Goal: Transaction & Acquisition: Subscribe to service/newsletter

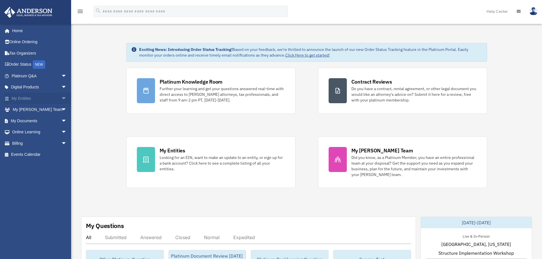
click at [61, 101] on span "arrow_drop_down" at bounding box center [66, 99] width 11 height 12
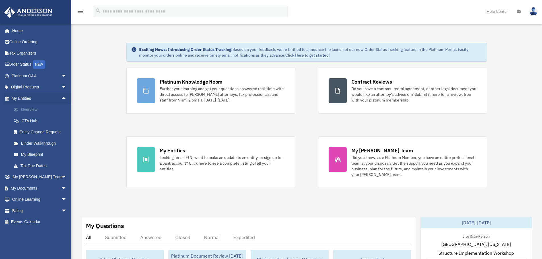
click at [45, 111] on link "Overview" at bounding box center [41, 109] width 67 height 11
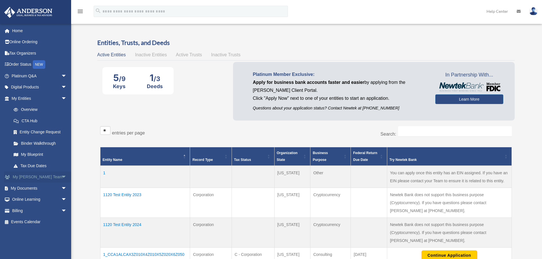
click at [61, 175] on span "arrow_drop_down" at bounding box center [66, 177] width 11 height 12
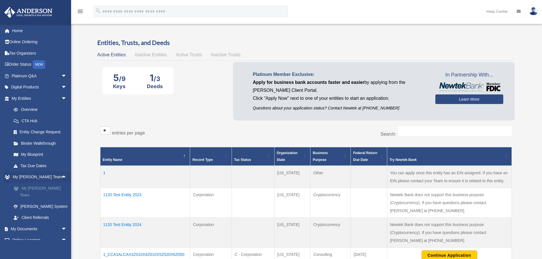
click at [45, 192] on link "My [PERSON_NAME] Team" at bounding box center [41, 192] width 67 height 18
click at [47, 189] on link "My [PERSON_NAME] Team" at bounding box center [41, 192] width 67 height 18
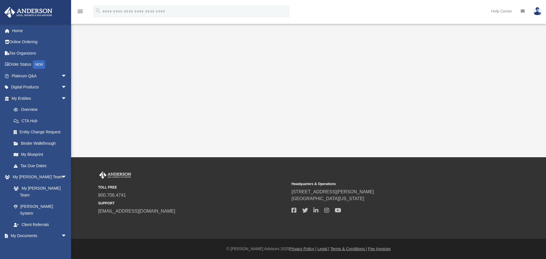
click at [496, 58] on div "App bob.apples@andersonadvisors.com Sign Out bob.apples@andersonadvisors.com Ho…" at bounding box center [273, 78] width 546 height 157
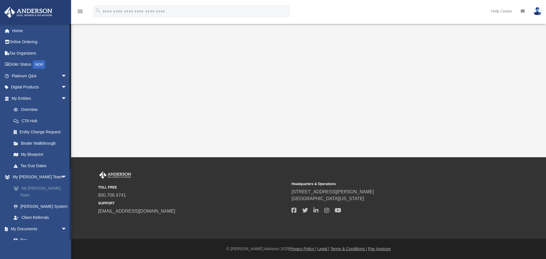
click at [34, 189] on link "My [PERSON_NAME] Team" at bounding box center [41, 192] width 67 height 18
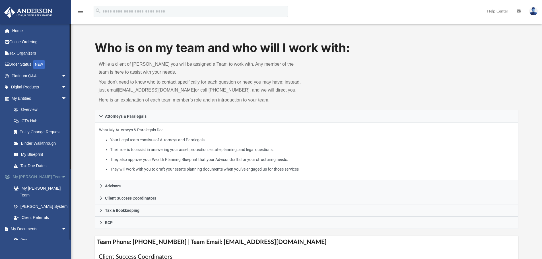
click at [61, 180] on span "arrow_drop_down" at bounding box center [66, 177] width 11 height 12
click at [61, 179] on span "arrow_drop_up" at bounding box center [66, 177] width 11 height 12
click at [61, 180] on span "arrow_drop_down" at bounding box center [66, 177] width 11 height 12
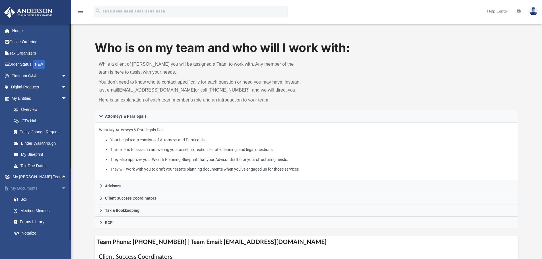
click at [63, 185] on span "arrow_drop_down" at bounding box center [66, 189] width 11 height 12
click at [65, 198] on span "arrow_drop_down" at bounding box center [66, 200] width 11 height 12
click at [64, 98] on span "arrow_drop_down" at bounding box center [66, 99] width 11 height 12
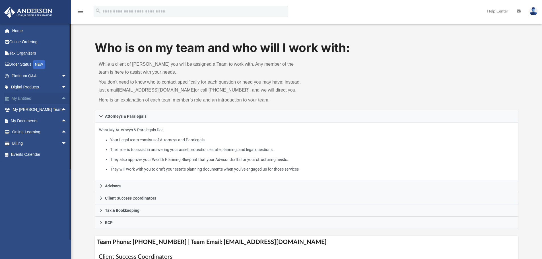
click at [61, 101] on span "arrow_drop_up" at bounding box center [66, 99] width 11 height 12
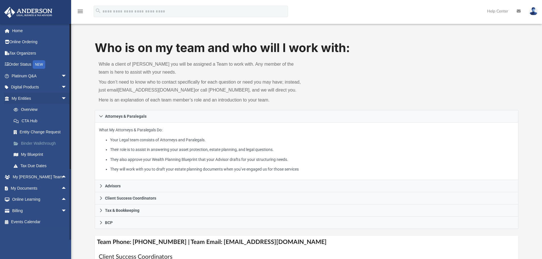
click at [51, 144] on link "Binder Walkthrough" at bounding box center [41, 143] width 67 height 11
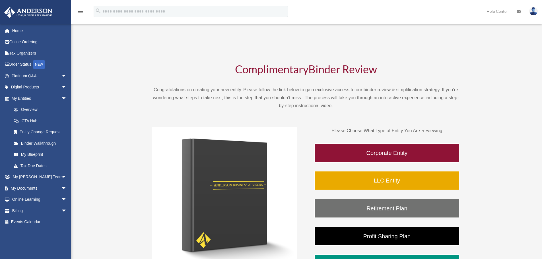
scroll to position [57, 0]
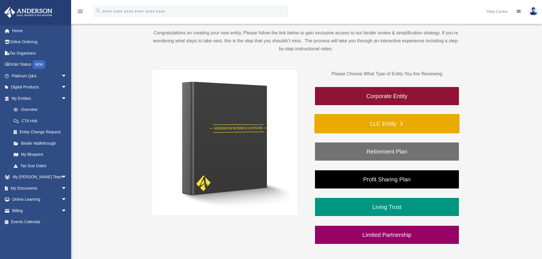
click at [362, 127] on link "LLC Entity" at bounding box center [386, 123] width 145 height 19
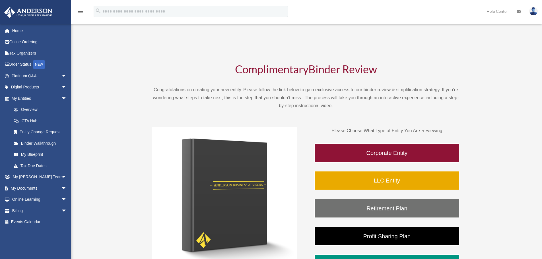
scroll to position [57, 0]
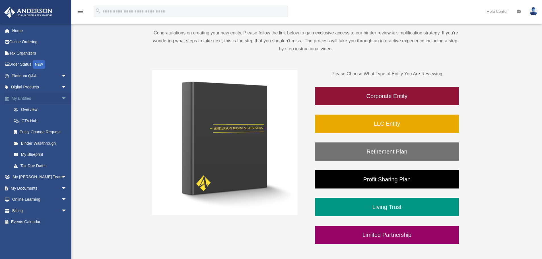
click at [61, 98] on span "arrow_drop_down" at bounding box center [66, 99] width 11 height 12
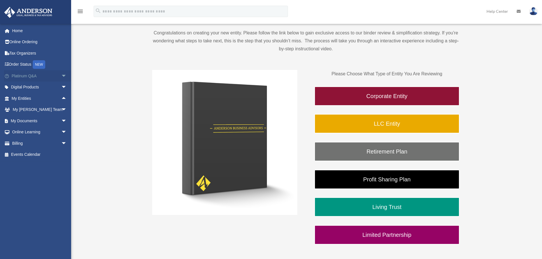
click at [62, 75] on span "arrow_drop_down" at bounding box center [66, 76] width 11 height 12
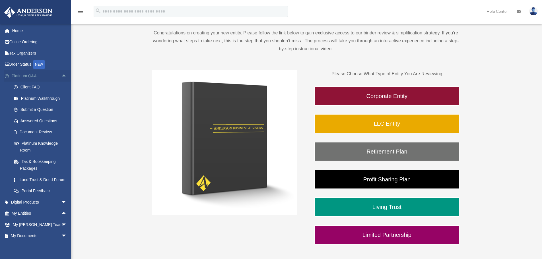
click at [62, 76] on span "arrow_drop_up" at bounding box center [66, 76] width 11 height 12
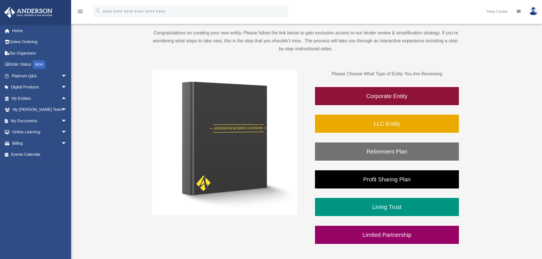
click at [39, 4] on link at bounding box center [35, 12] width 71 height 24
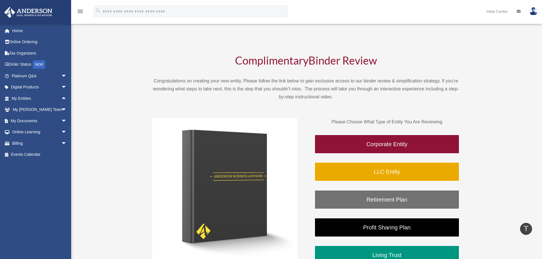
scroll to position [0, 0]
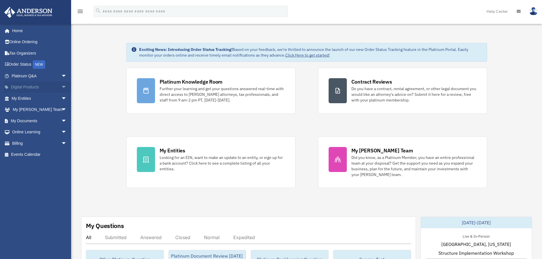
click at [61, 82] on span "arrow_drop_down" at bounding box center [66, 88] width 11 height 12
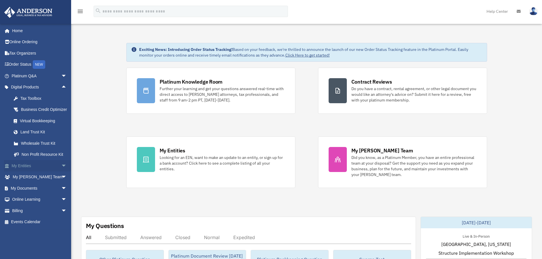
click at [61, 172] on span "arrow_drop_down" at bounding box center [66, 166] width 11 height 12
click at [66, 79] on span "arrow_drop_down" at bounding box center [66, 76] width 11 height 12
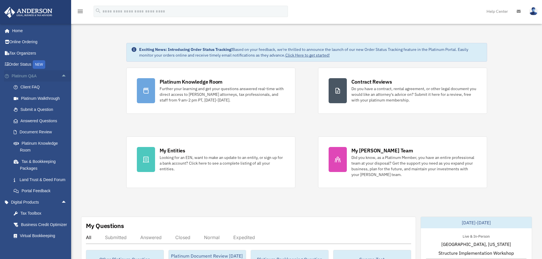
click at [61, 74] on span "arrow_drop_up" at bounding box center [66, 76] width 11 height 12
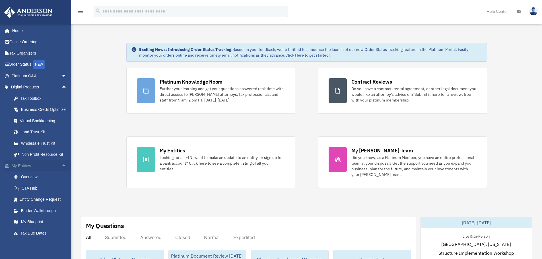
click at [61, 169] on span "arrow_drop_up" at bounding box center [66, 166] width 11 height 12
click at [61, 84] on span "arrow_drop_up" at bounding box center [66, 88] width 11 height 12
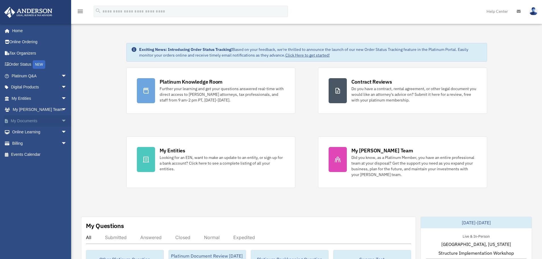
click at [61, 126] on span "arrow_drop_down" at bounding box center [66, 121] width 11 height 12
click at [61, 98] on span "arrow_drop_down" at bounding box center [66, 99] width 11 height 12
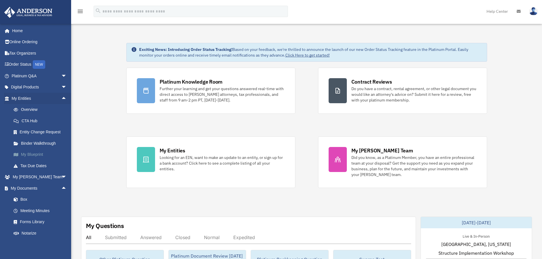
click at [39, 154] on link "My Blueprint" at bounding box center [41, 154] width 67 height 11
click at [47, 146] on link "Binder Walkthrough" at bounding box center [41, 143] width 67 height 11
click at [47, 145] on link "Binder Walkthrough" at bounding box center [41, 143] width 67 height 11
click at [44, 144] on link "Binder Walkthrough" at bounding box center [41, 143] width 67 height 11
click at [33, 145] on link "Binder Walkthrough" at bounding box center [41, 143] width 67 height 11
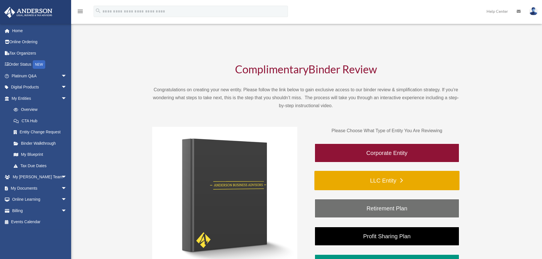
click at [403, 186] on link "LLC Entity" at bounding box center [386, 180] width 145 height 19
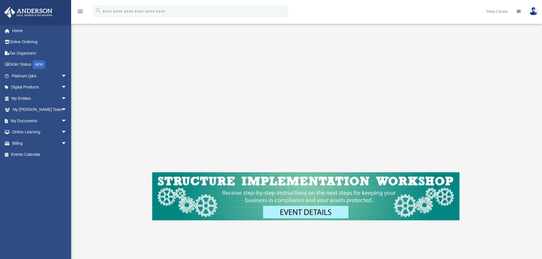
scroll to position [57, 0]
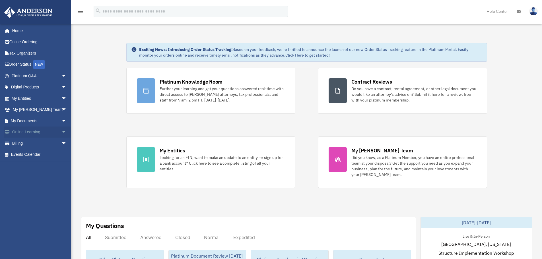
click at [61, 132] on span "arrow_drop_down" at bounding box center [66, 133] width 11 height 12
click at [51, 136] on link "Online Learning arrow_drop_up" at bounding box center [39, 132] width 71 height 11
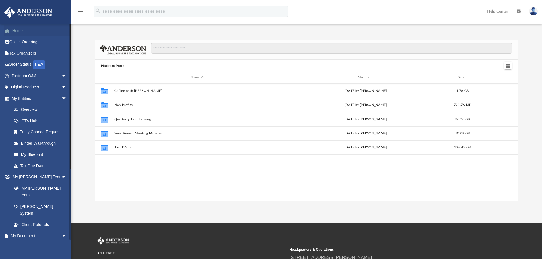
scroll to position [125, 419]
click at [36, 31] on link "Home" at bounding box center [39, 30] width 71 height 11
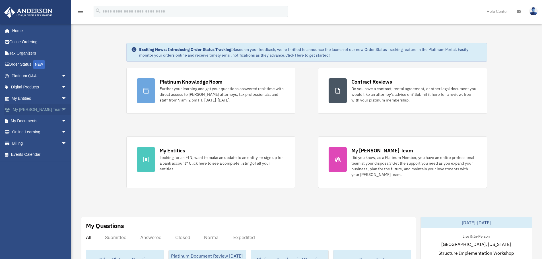
click at [63, 112] on span "arrow_drop_down" at bounding box center [66, 110] width 11 height 12
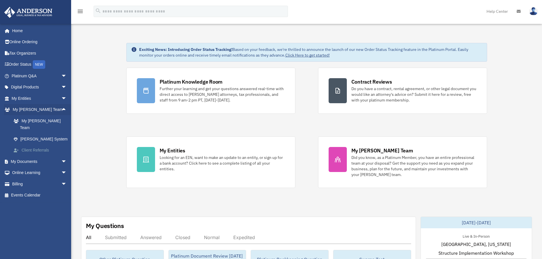
click at [49, 145] on link "Client Referrals" at bounding box center [41, 150] width 67 height 11
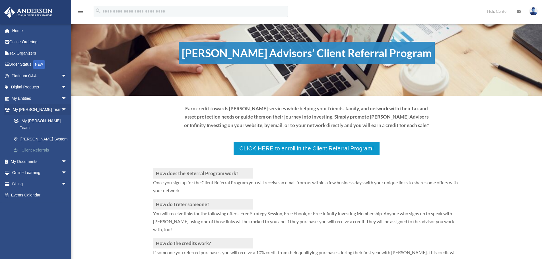
click at [38, 147] on link "Client Referrals" at bounding box center [41, 150] width 67 height 11
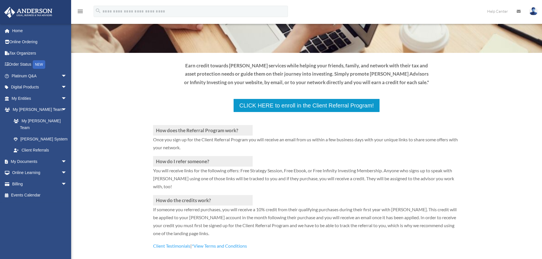
scroll to position [57, 0]
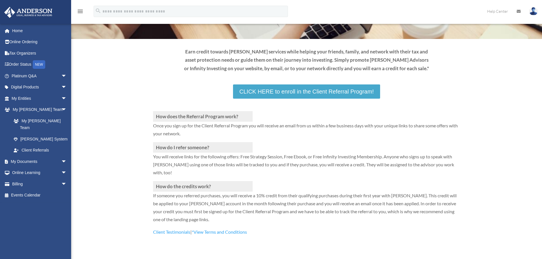
click at [300, 97] on link "CLICK HERE to enroll in the Client Referral Program!" at bounding box center [306, 91] width 147 height 14
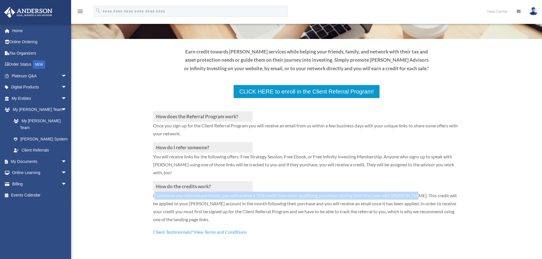
drag, startPoint x: 154, startPoint y: 196, endPoint x: 417, endPoint y: 195, distance: 263.6
click at [417, 195] on p "If someone you referred purchases, you will receive a 10% credit from their qua…" at bounding box center [306, 210] width 307 height 36
copy p "f someone you referred purchases, you will receive a 10% credit from their qual…"
